Goal: Information Seeking & Learning: Learn about a topic

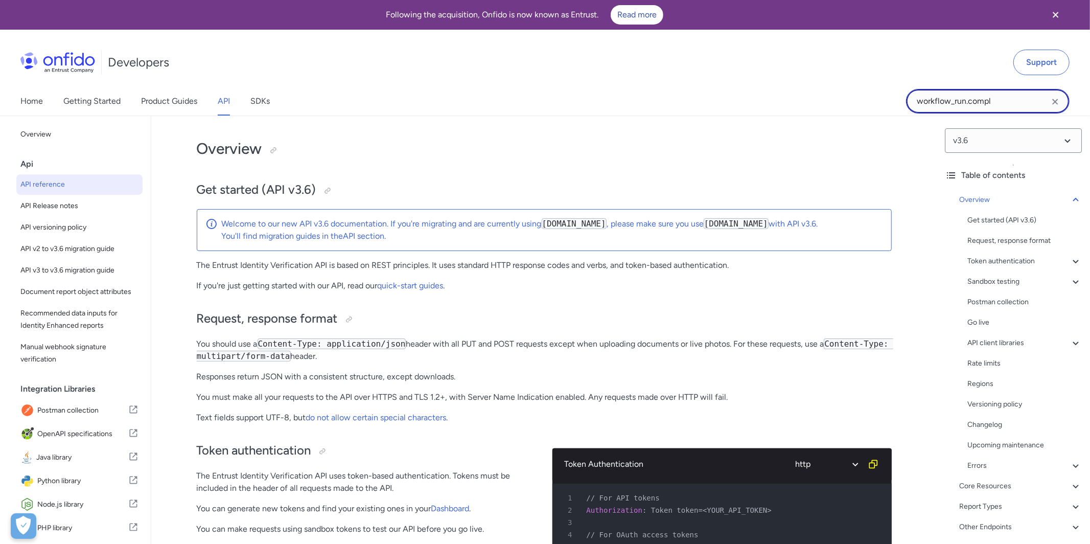
click at [942, 107] on input "workflow_run.compl" at bounding box center [987, 101] width 163 height 25
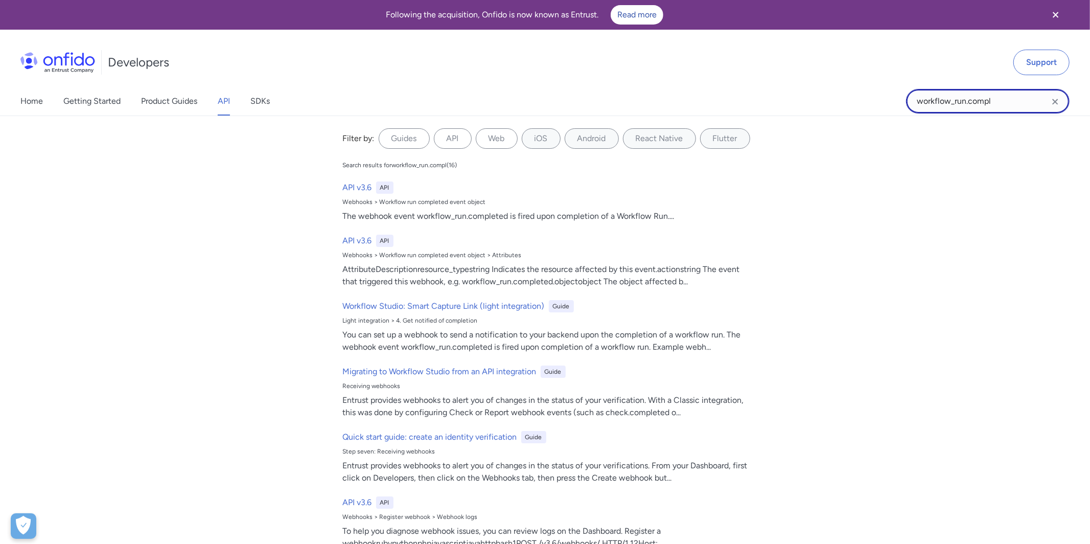
click at [944, 106] on input "workflow_run.compl" at bounding box center [987, 101] width 163 height 25
paste input "onfido/v3.6/applicants"
type input "onfido/v3.6/applicants"
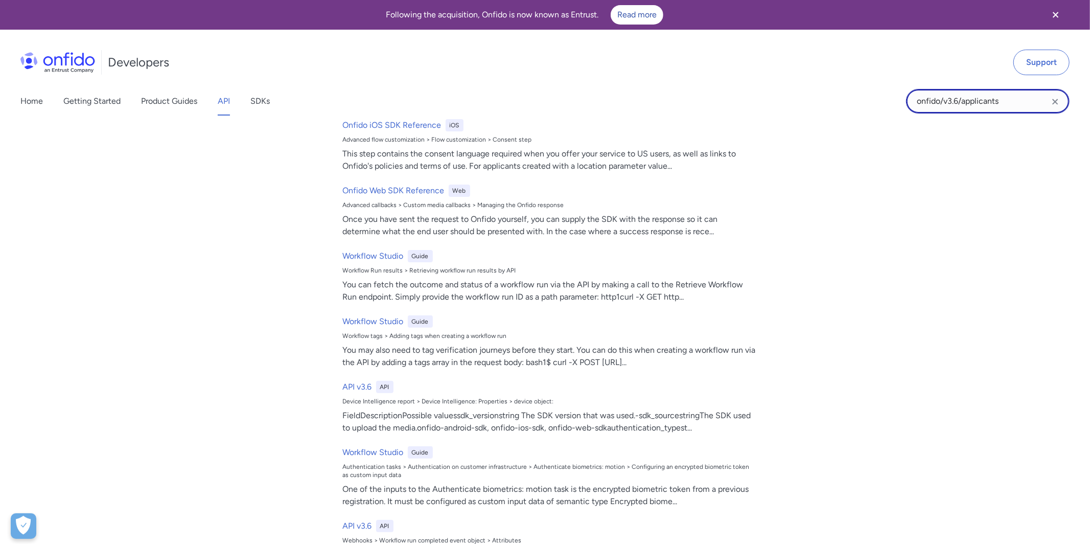
scroll to position [276, 0]
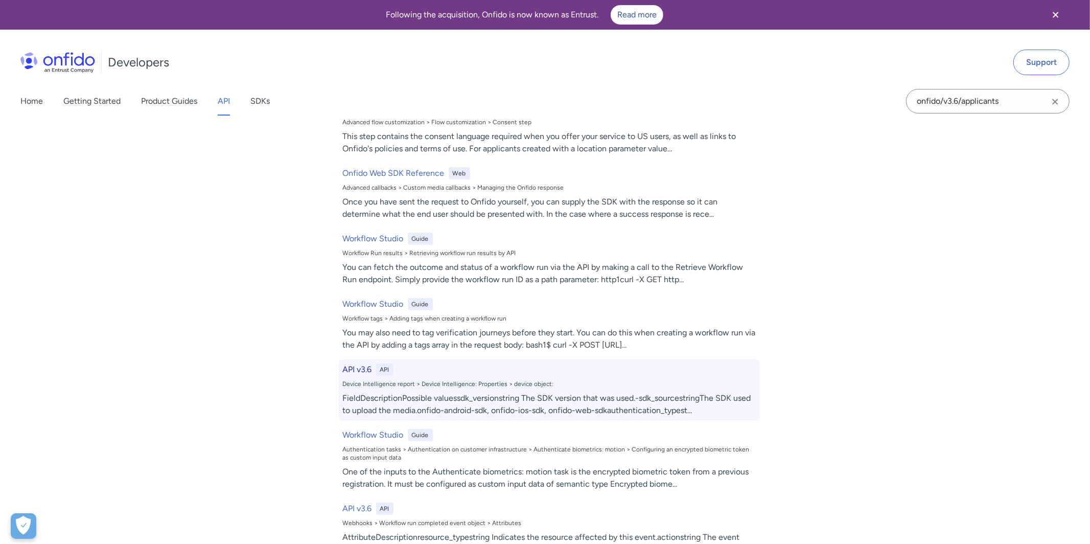
click at [360, 372] on h6 "API v3.6" at bounding box center [357, 369] width 29 height 12
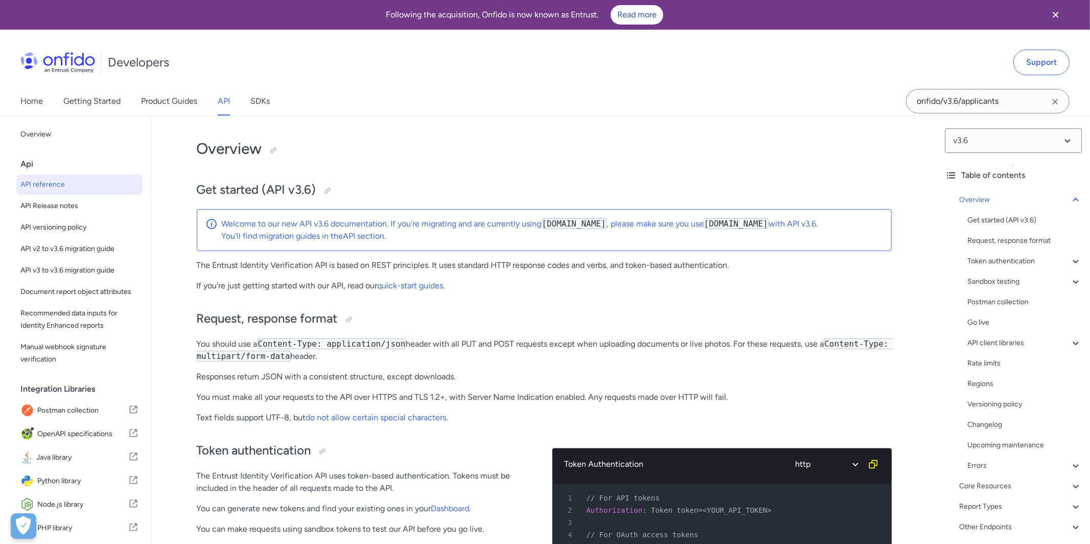
scroll to position [2072, 0]
